Goal: Navigation & Orientation: Find specific page/section

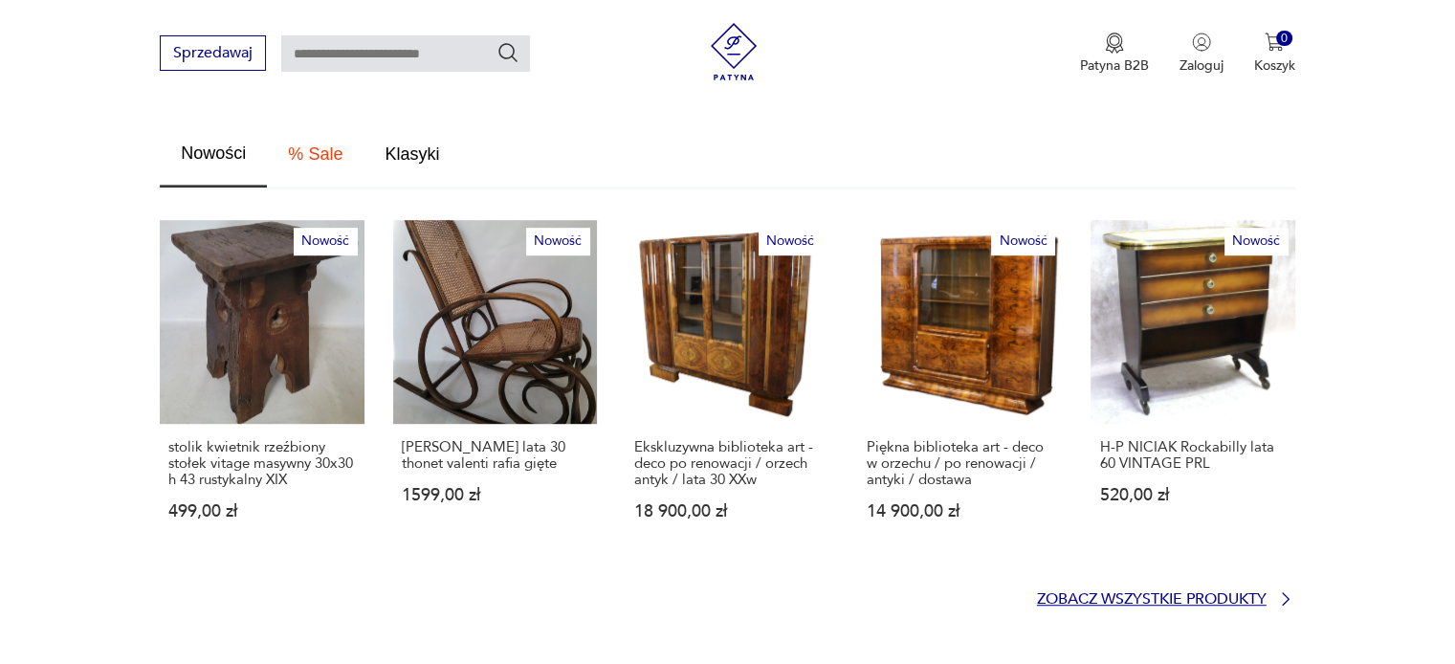
click at [1207, 593] on p "Zobacz wszystkie produkty" at bounding box center [1152, 599] width 230 height 12
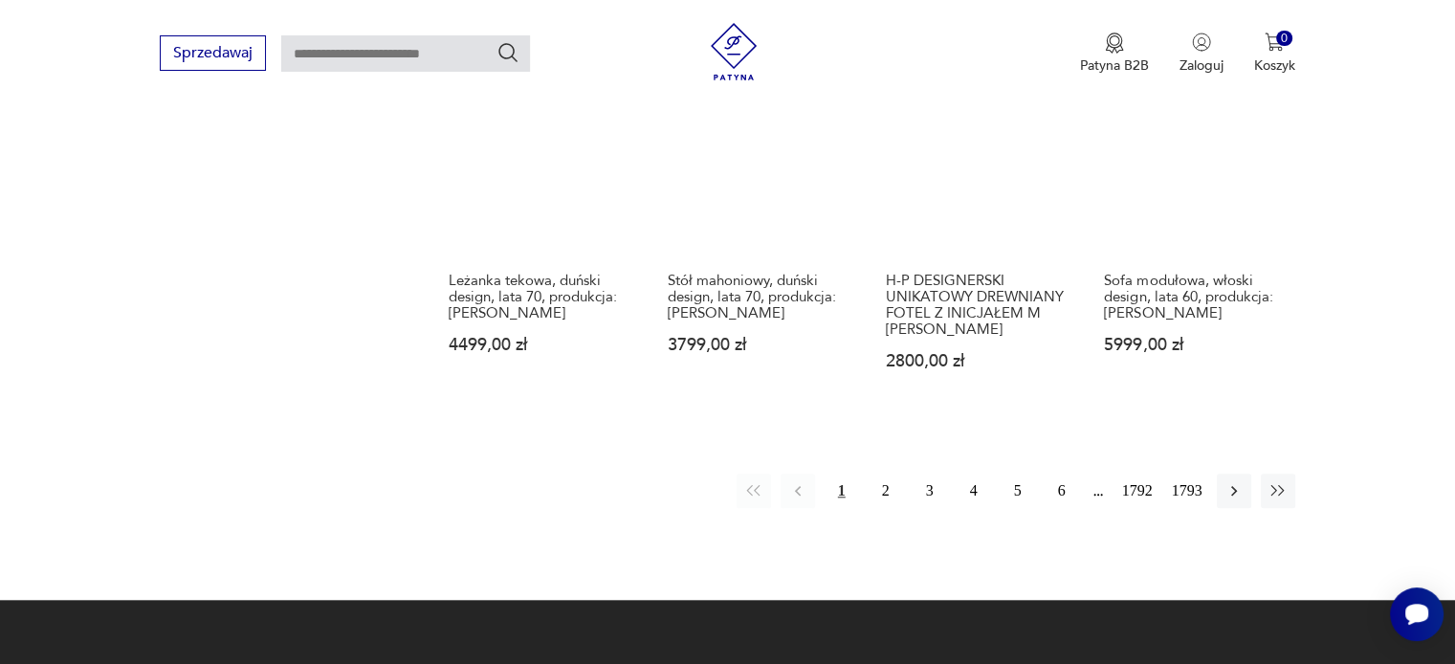
scroll to position [1711, 0]
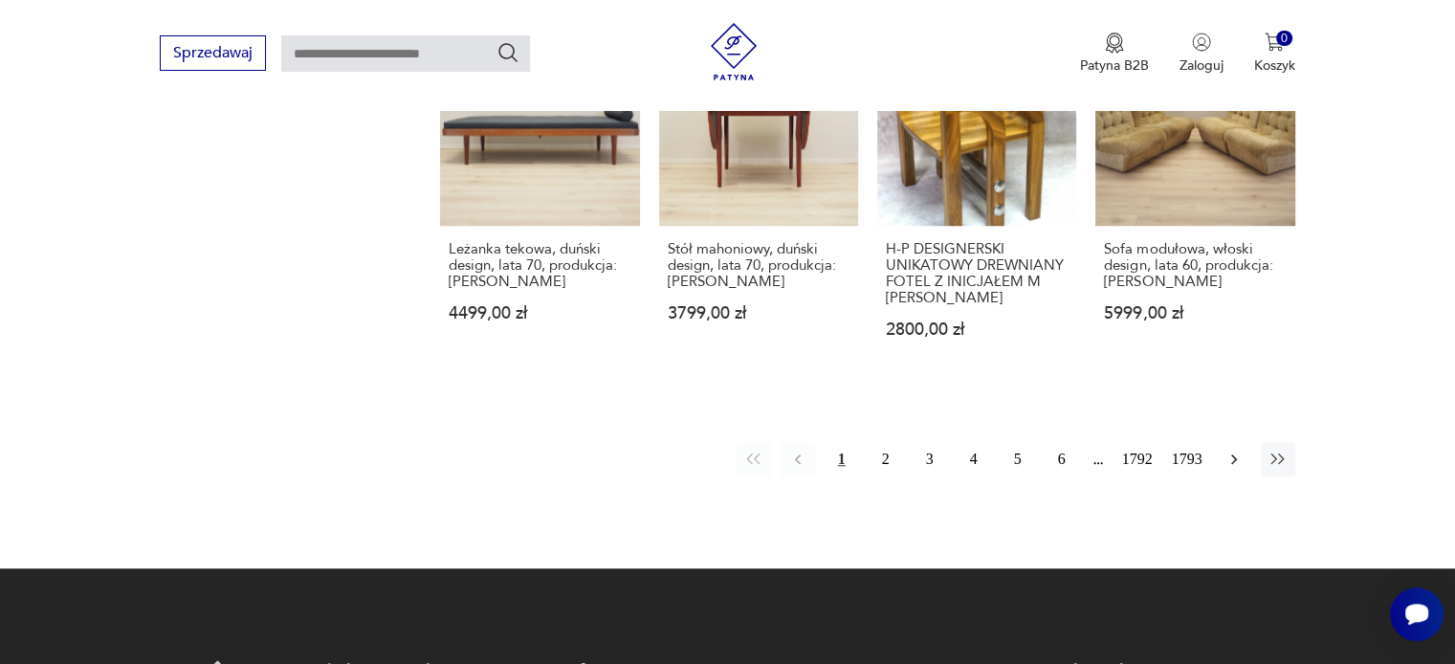
click at [1235, 450] on icon "button" at bounding box center [1234, 459] width 19 height 19
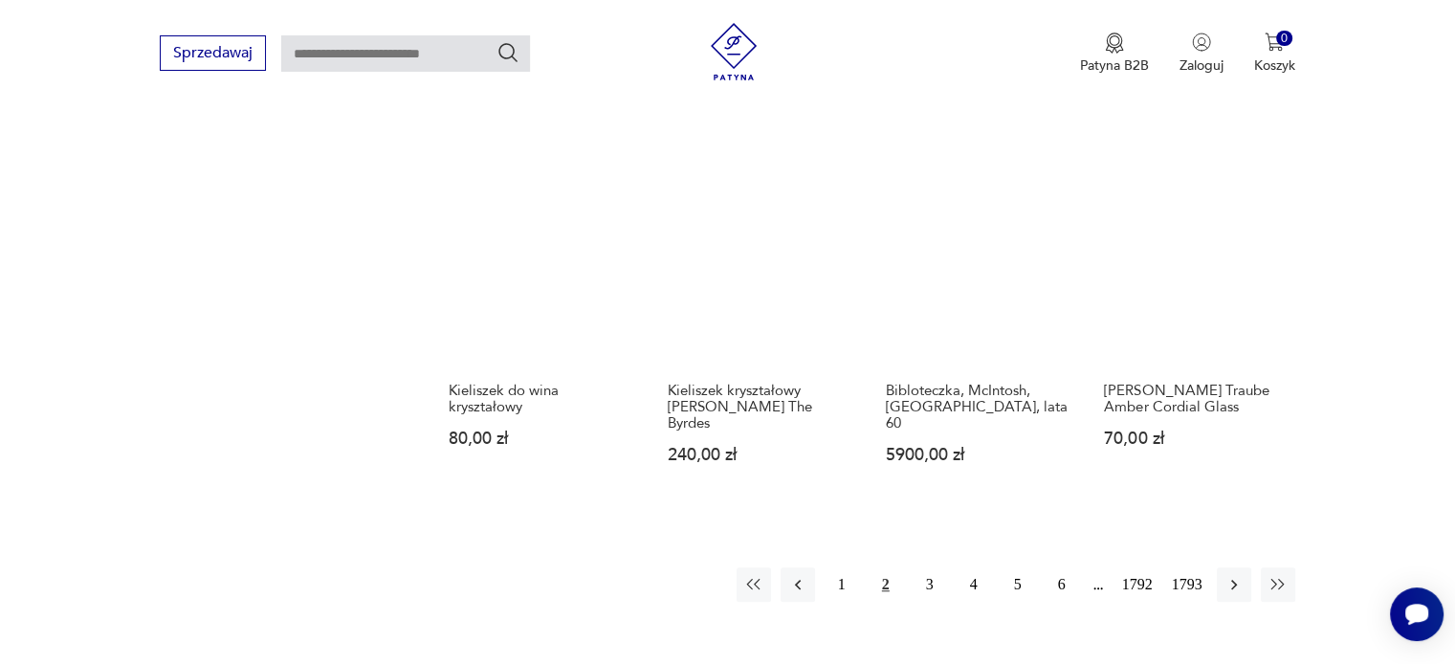
scroll to position [1586, 0]
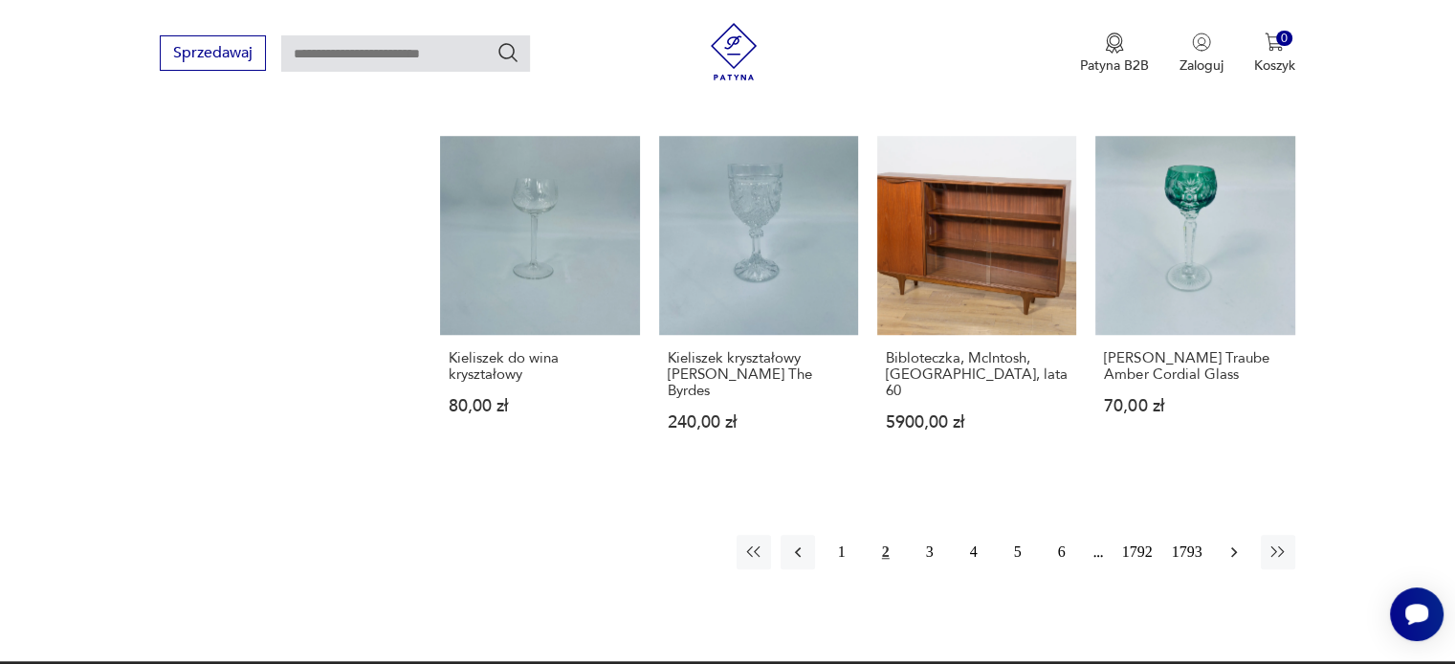
click at [1236, 542] on icon "button" at bounding box center [1234, 551] width 19 height 19
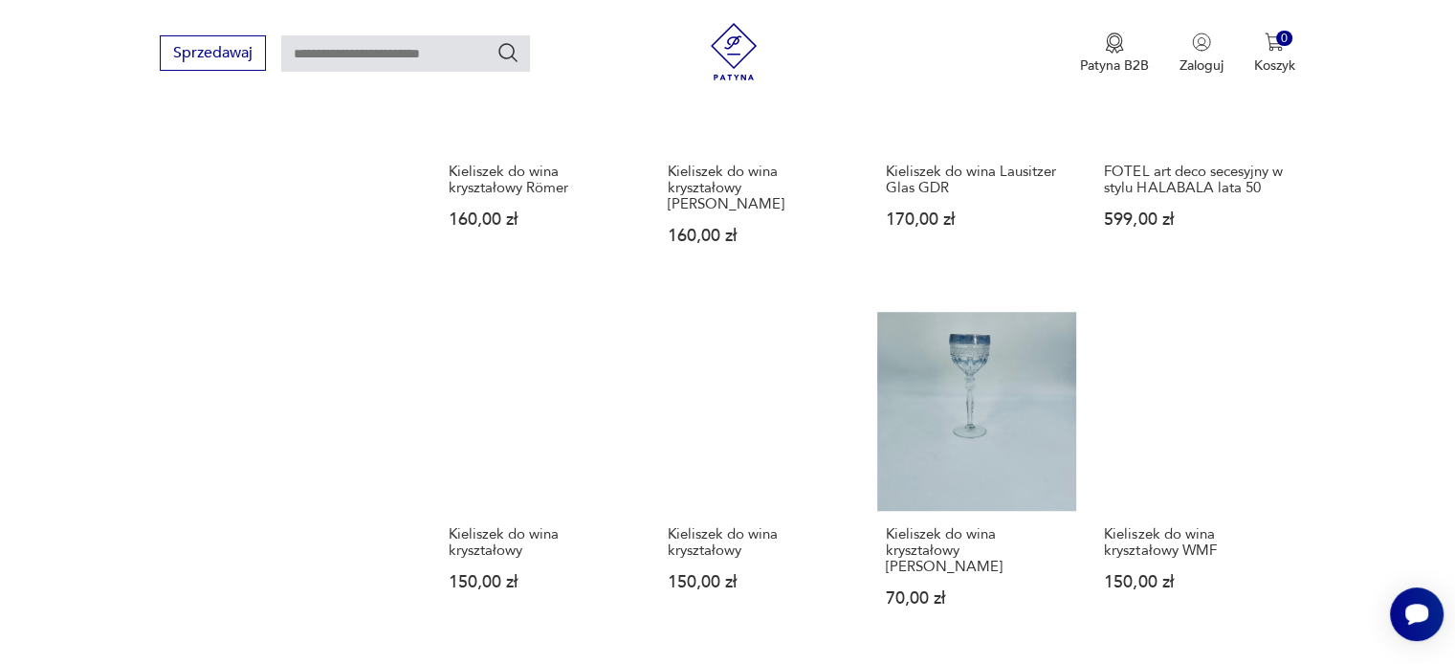
scroll to position [1490, 0]
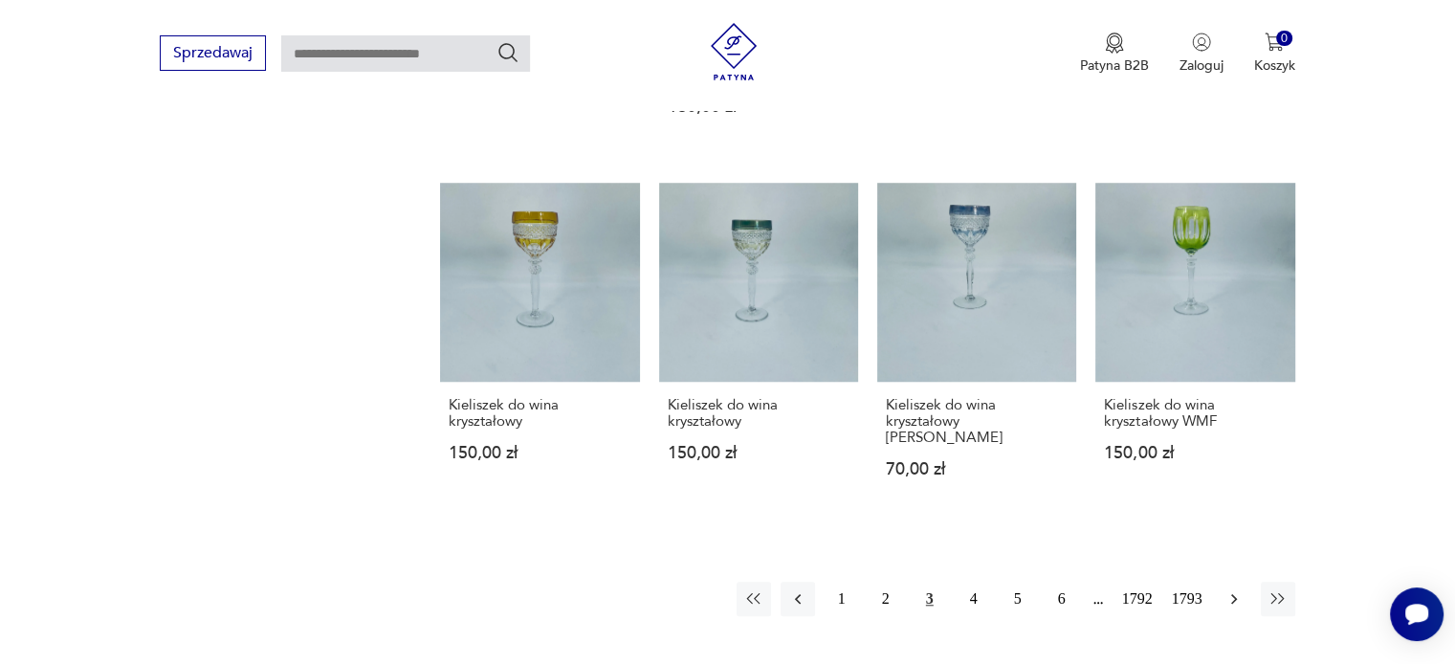
click at [1233, 589] on icon "button" at bounding box center [1234, 598] width 19 height 19
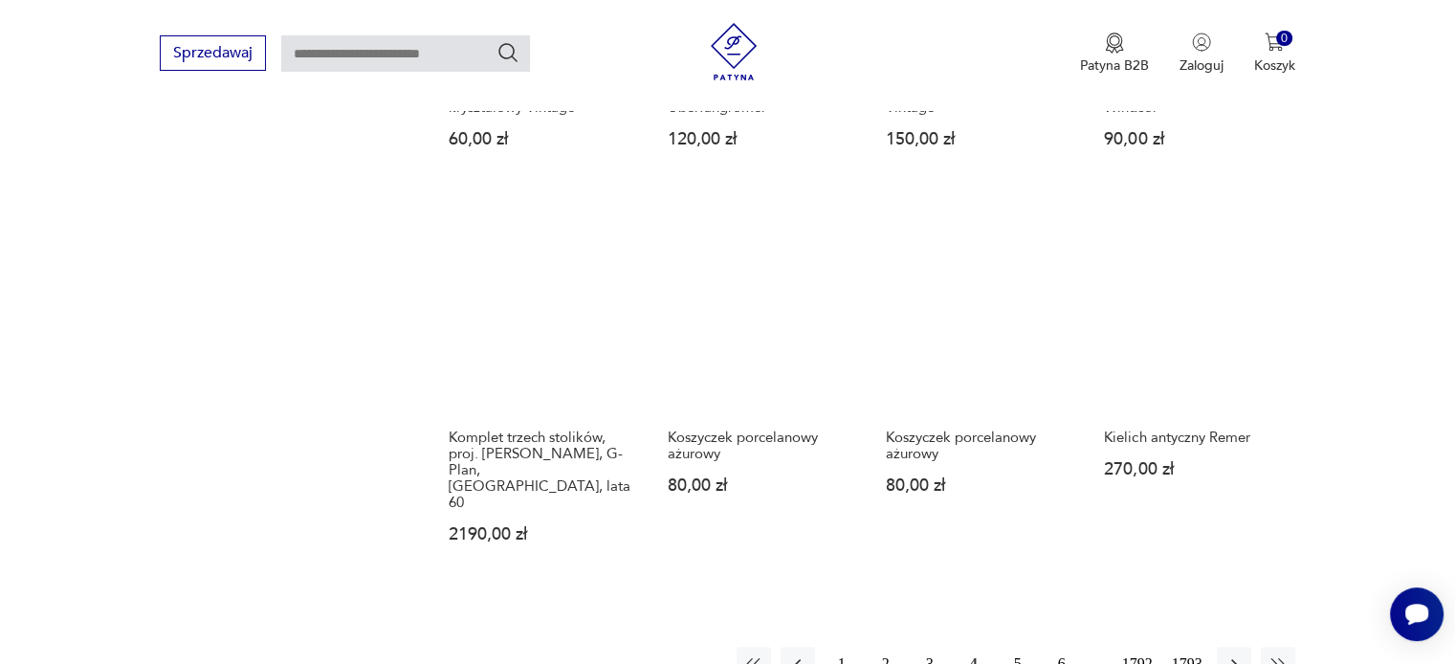
scroll to position [1490, 0]
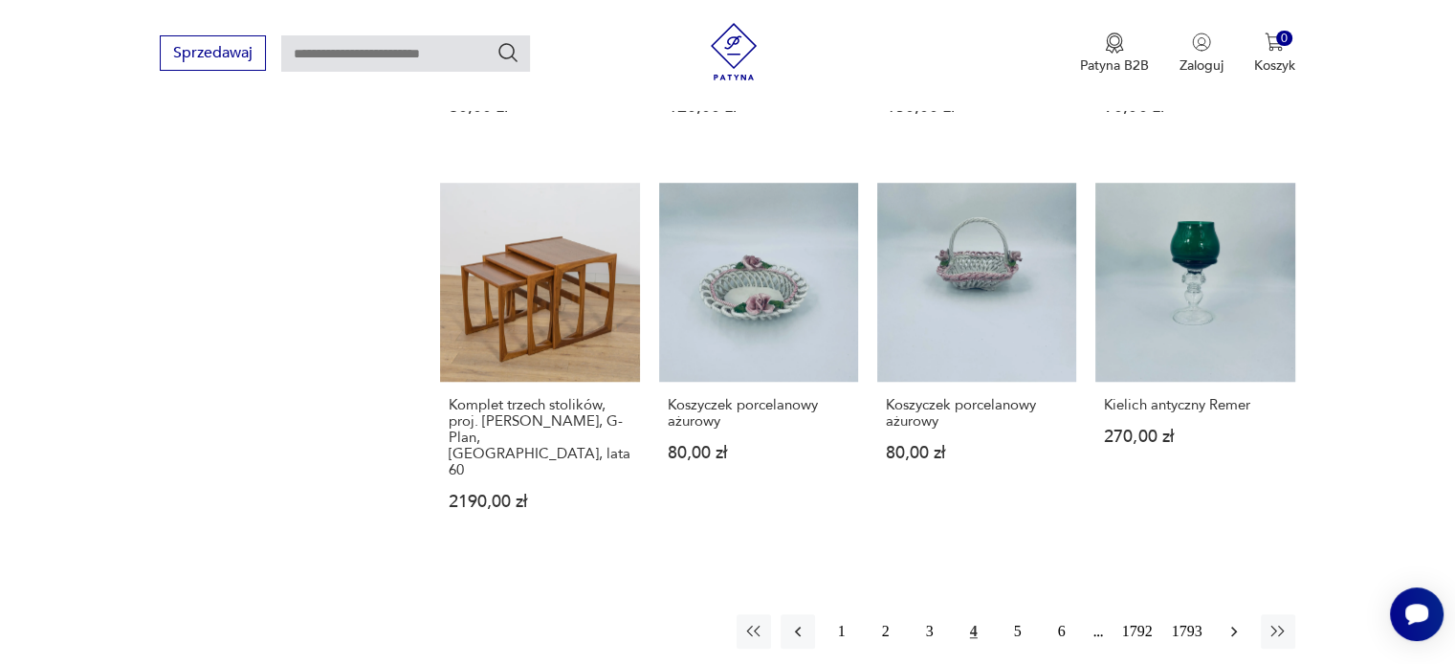
click at [1225, 622] on icon "button" at bounding box center [1234, 631] width 19 height 19
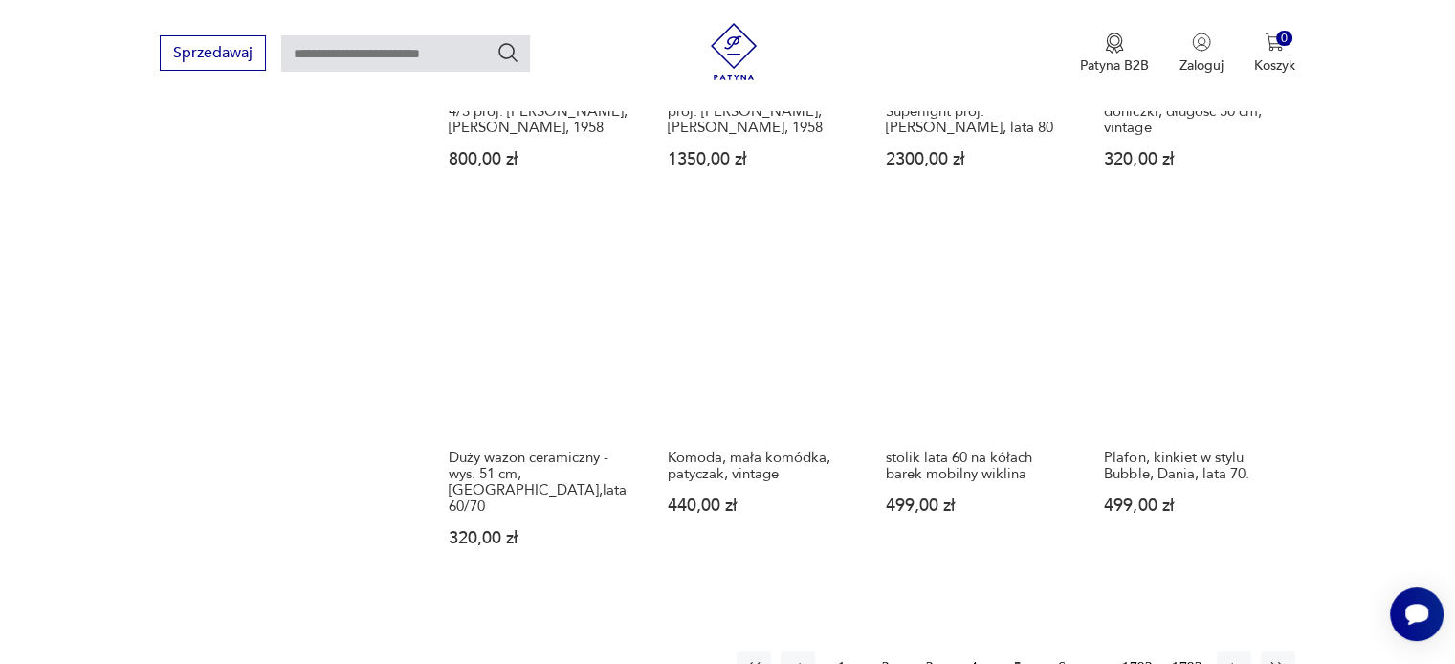
scroll to position [1568, 0]
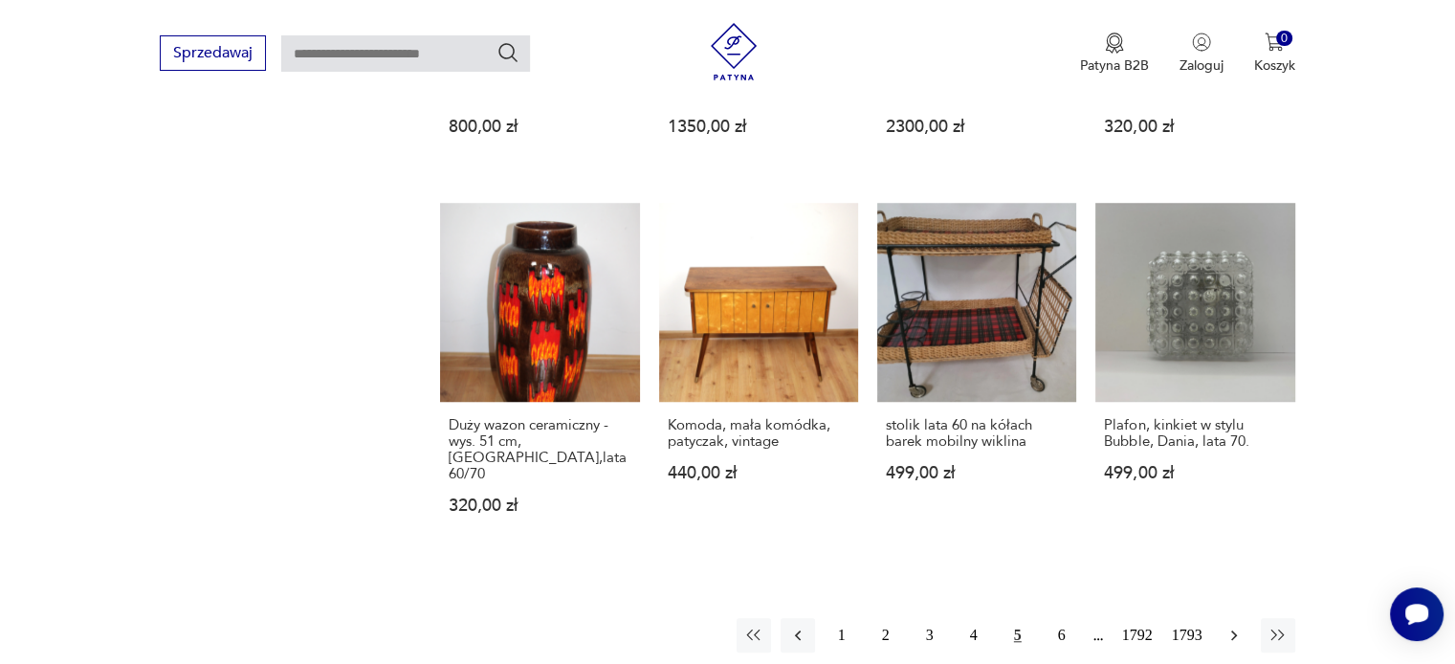
click at [1233, 626] on icon "button" at bounding box center [1234, 635] width 19 height 19
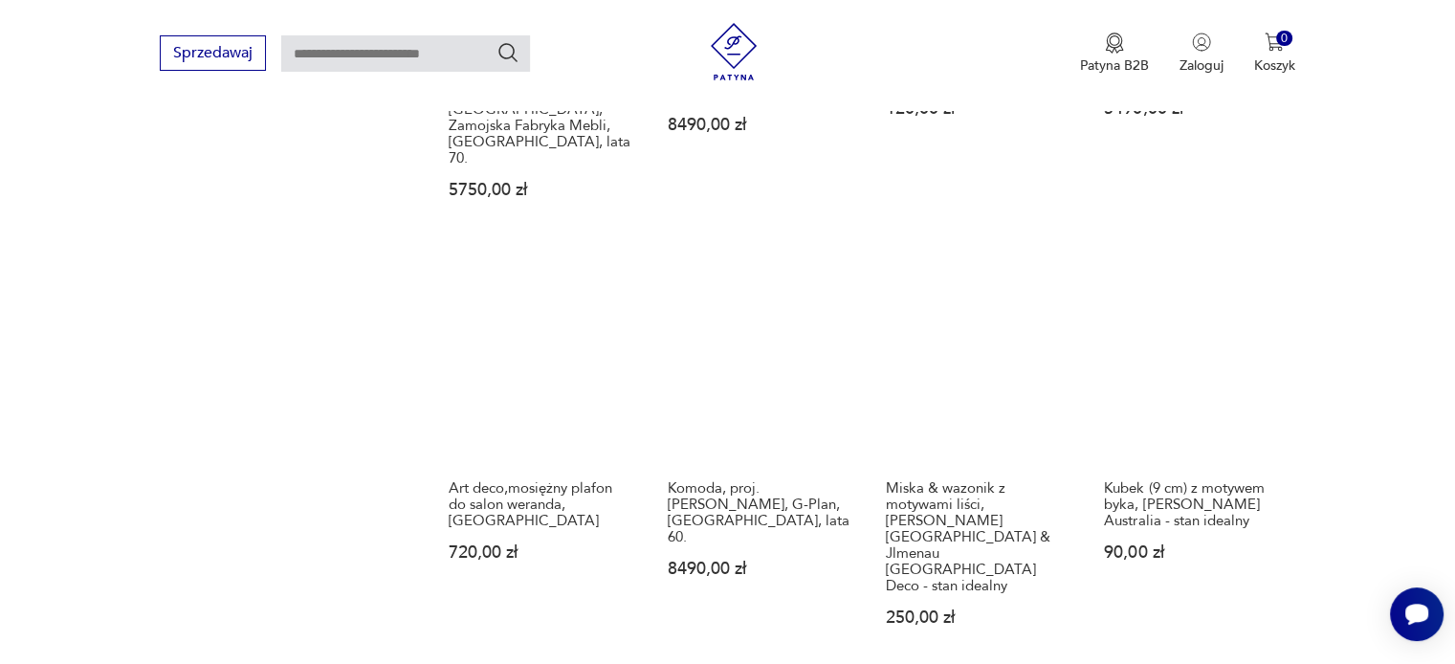
scroll to position [1586, 0]
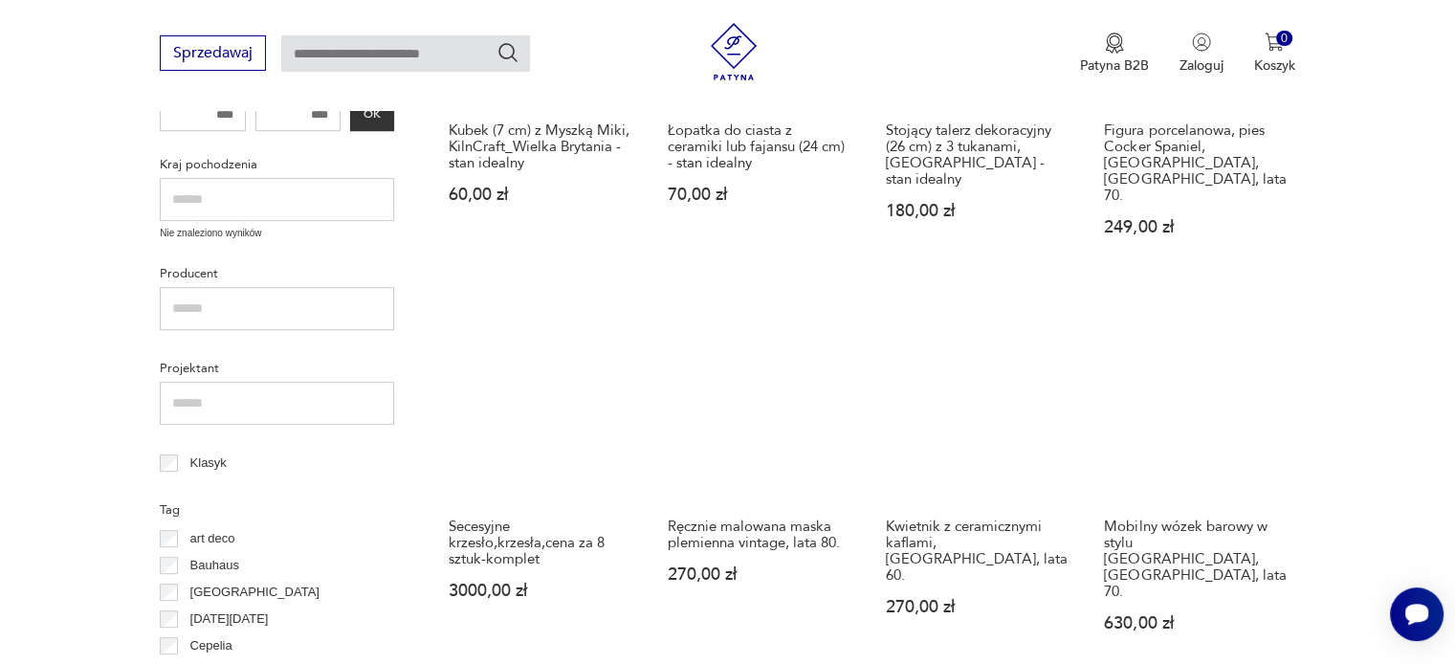
scroll to position [725, 0]
